Goal: Book appointment/travel/reservation

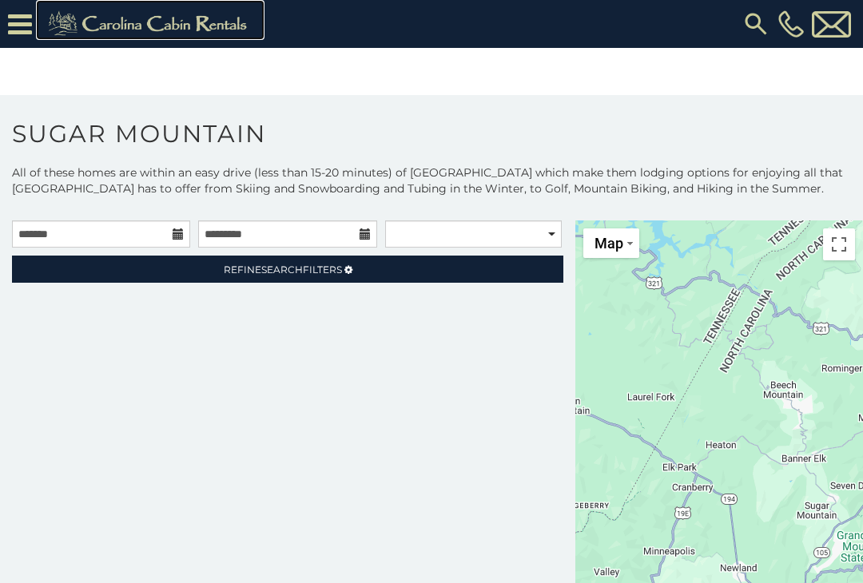
click at [150, 20] on img at bounding box center [150, 24] width 220 height 32
